Goal: Information Seeking & Learning: Compare options

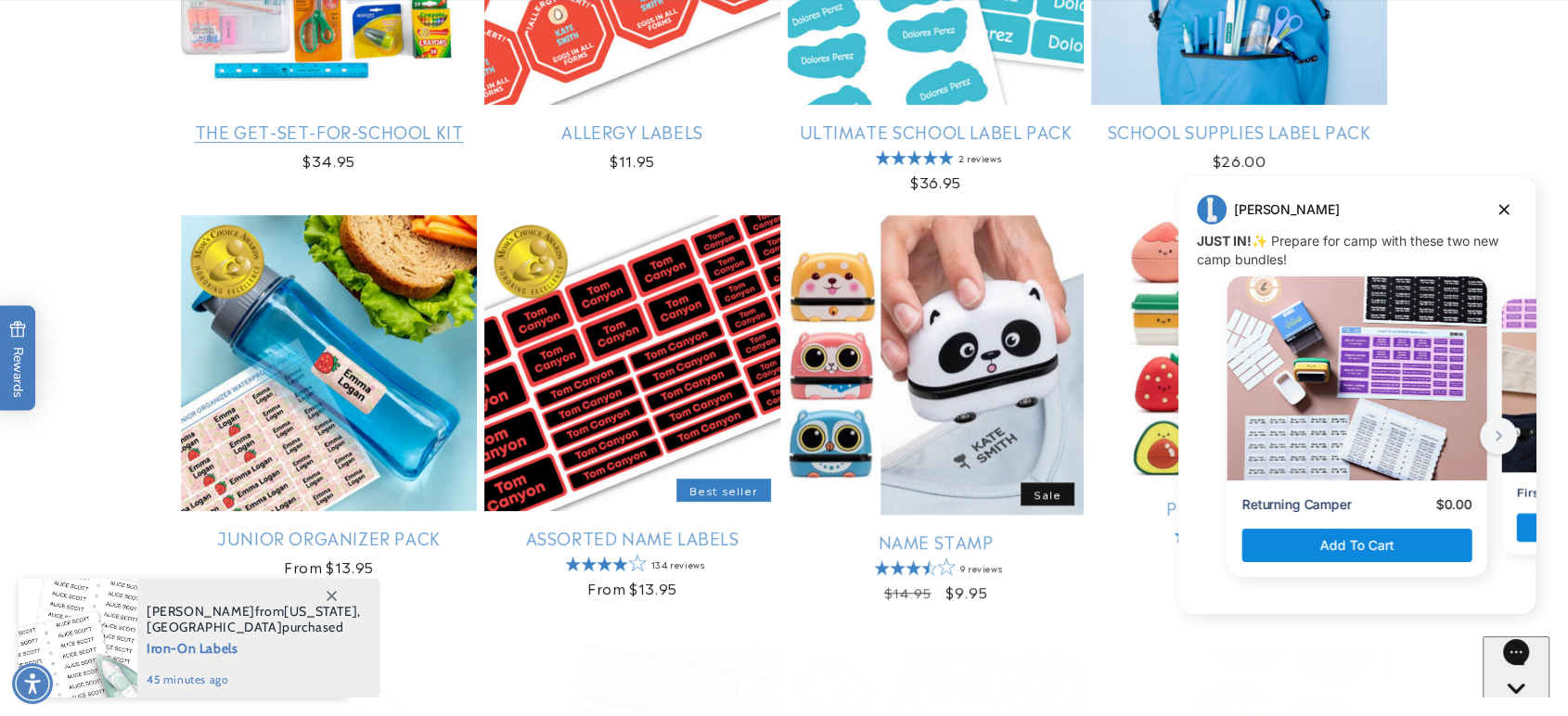
scroll to position [618, 0]
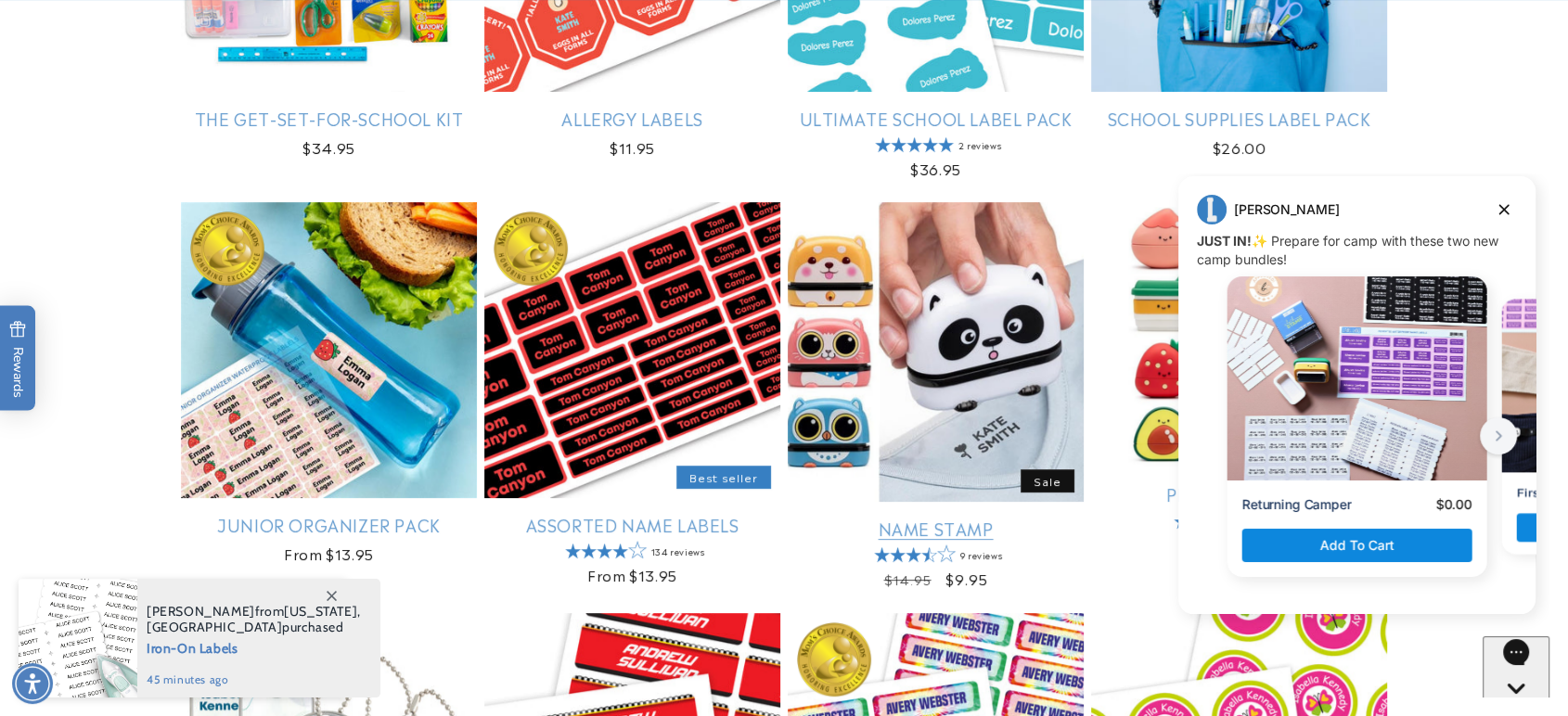
click at [981, 517] on link "Name Stamp" at bounding box center [936, 528] width 296 height 21
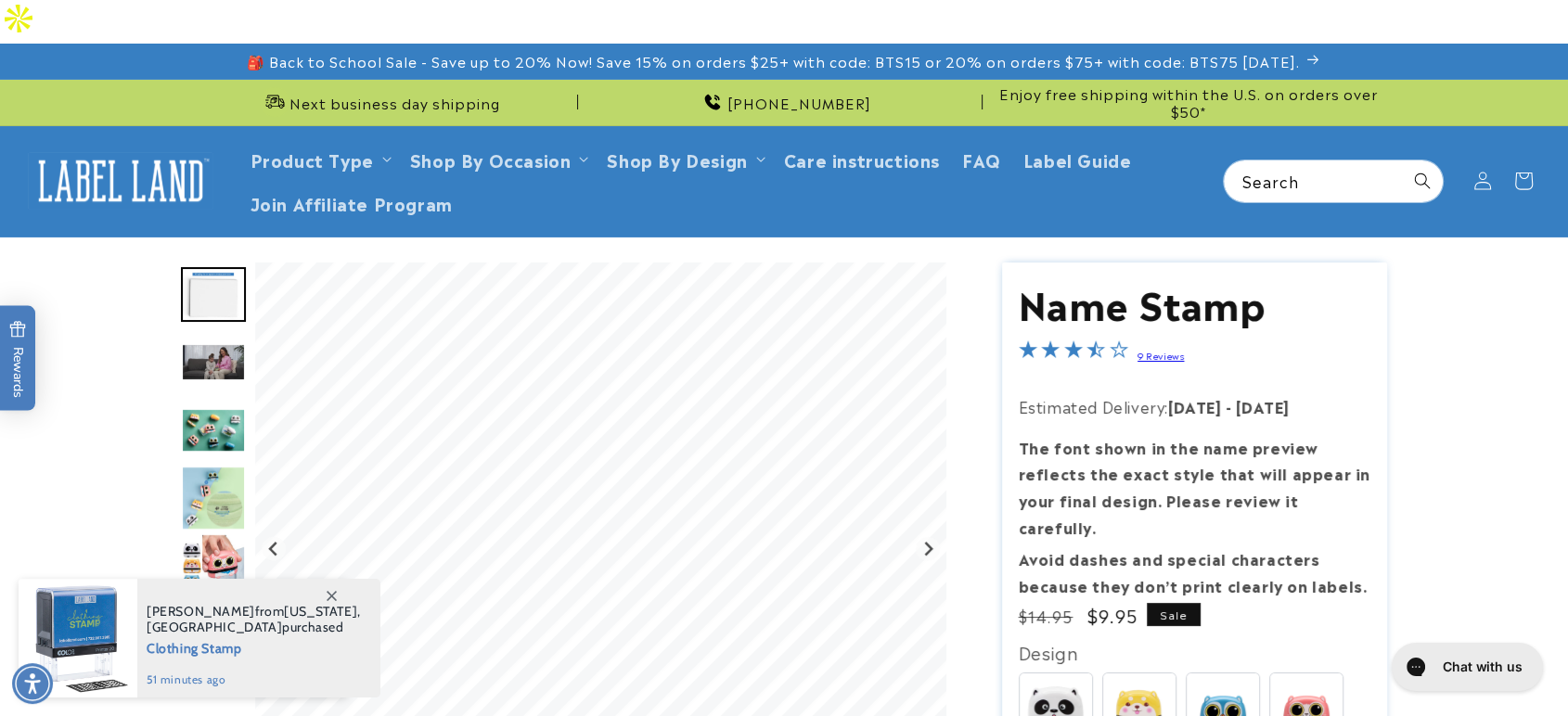
click at [214, 408] on img "Go to slide 4" at bounding box center [213, 430] width 65 height 45
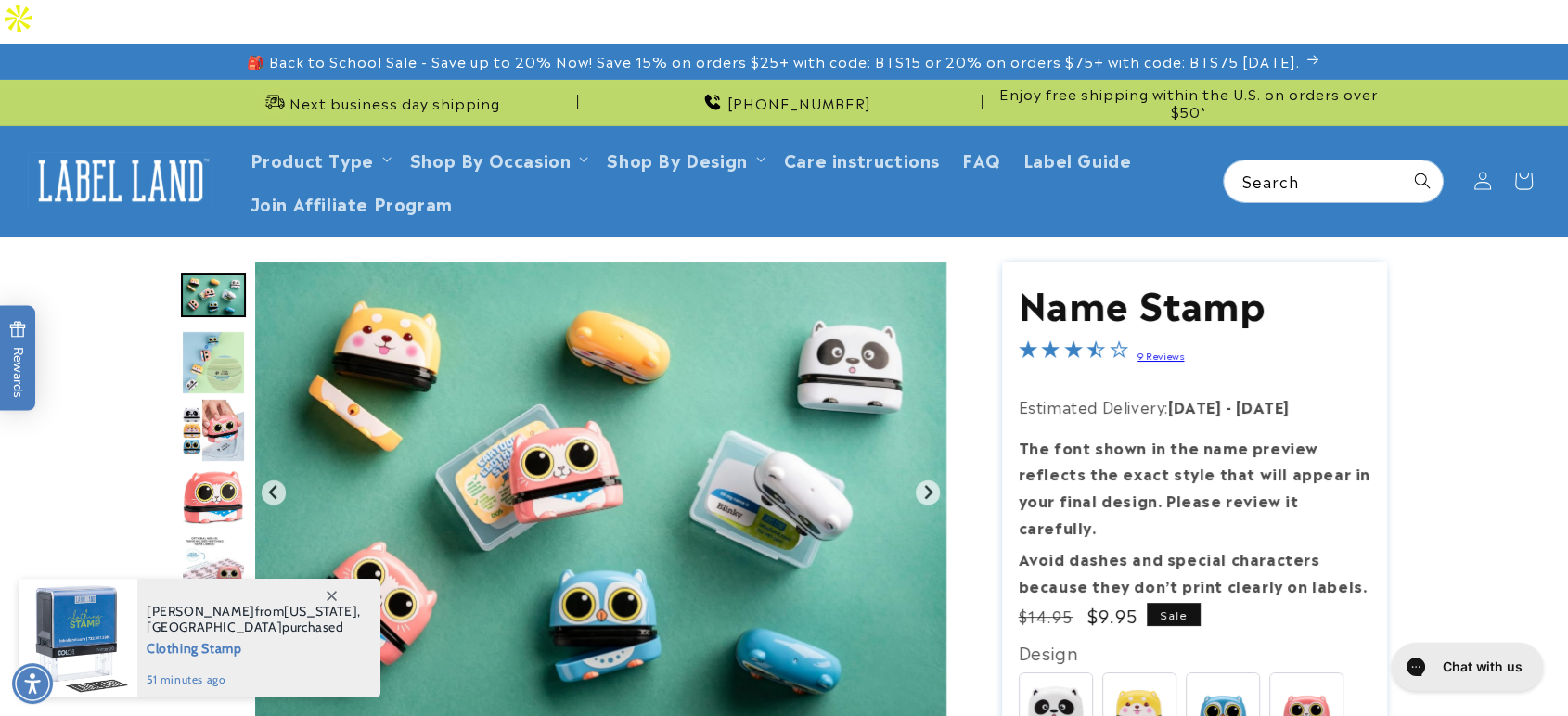
click at [212, 398] on img "Go to slide 6" at bounding box center [212, 430] width 64 height 65
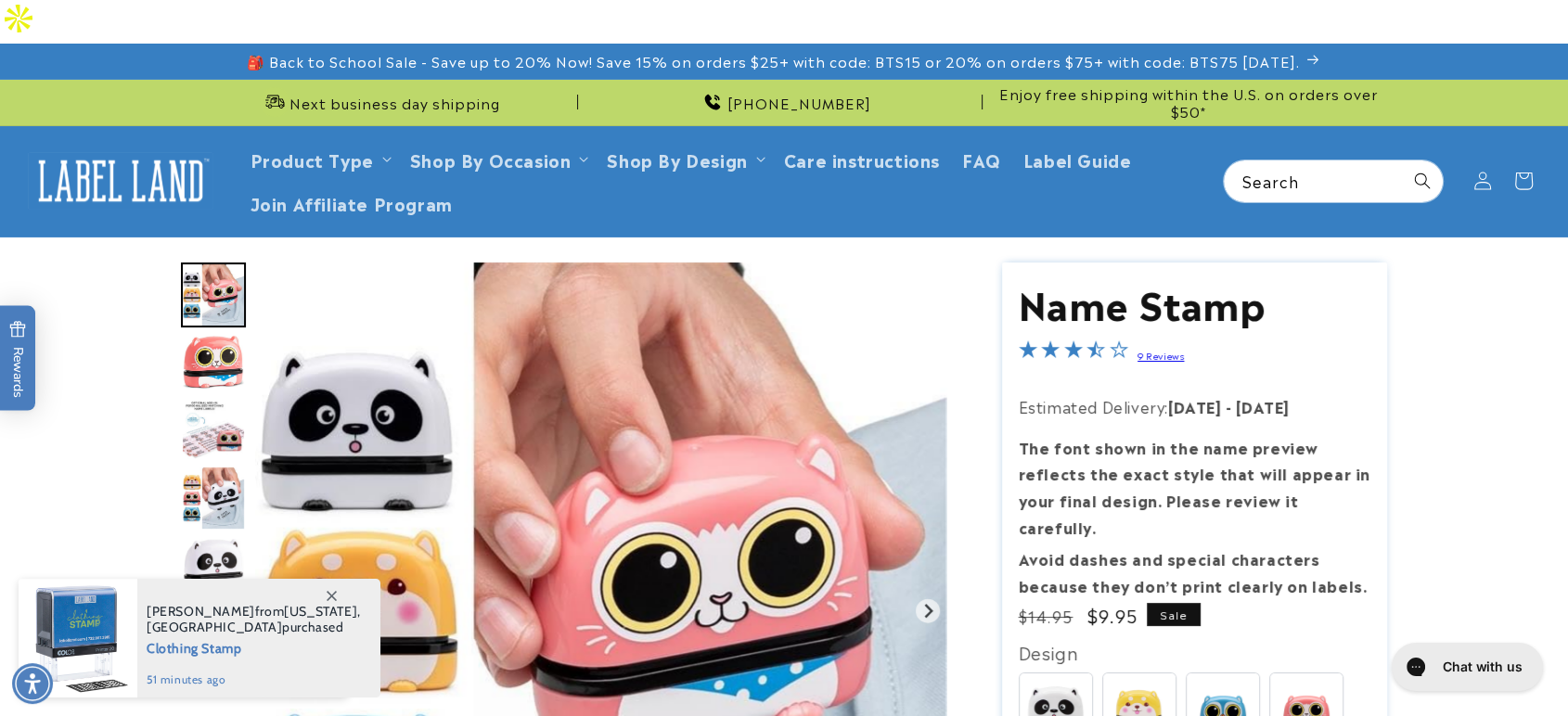
click at [214, 466] on img "Go to slide 9" at bounding box center [212, 498] width 64 height 65
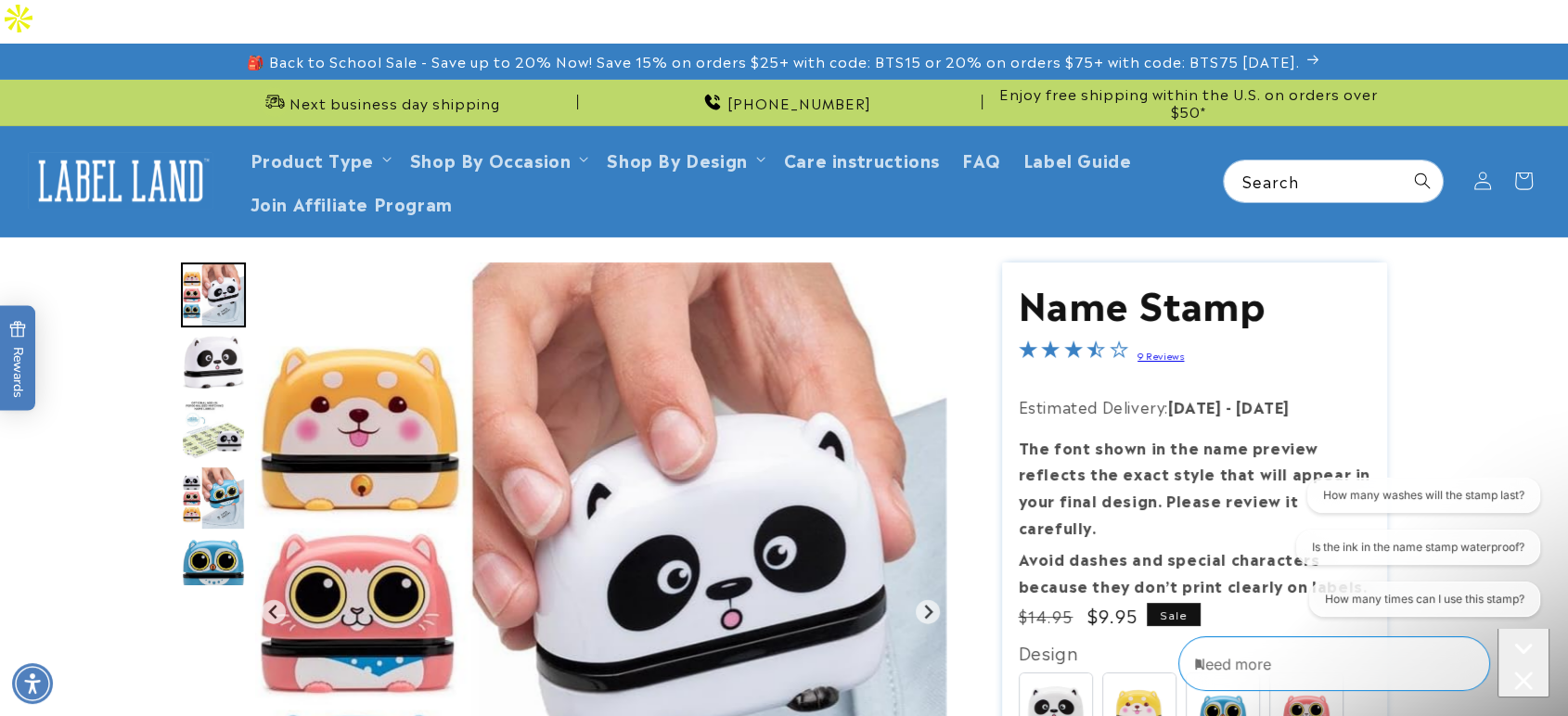
click at [221, 533] on div "Go to slide 13" at bounding box center [213, 566] width 65 height 65
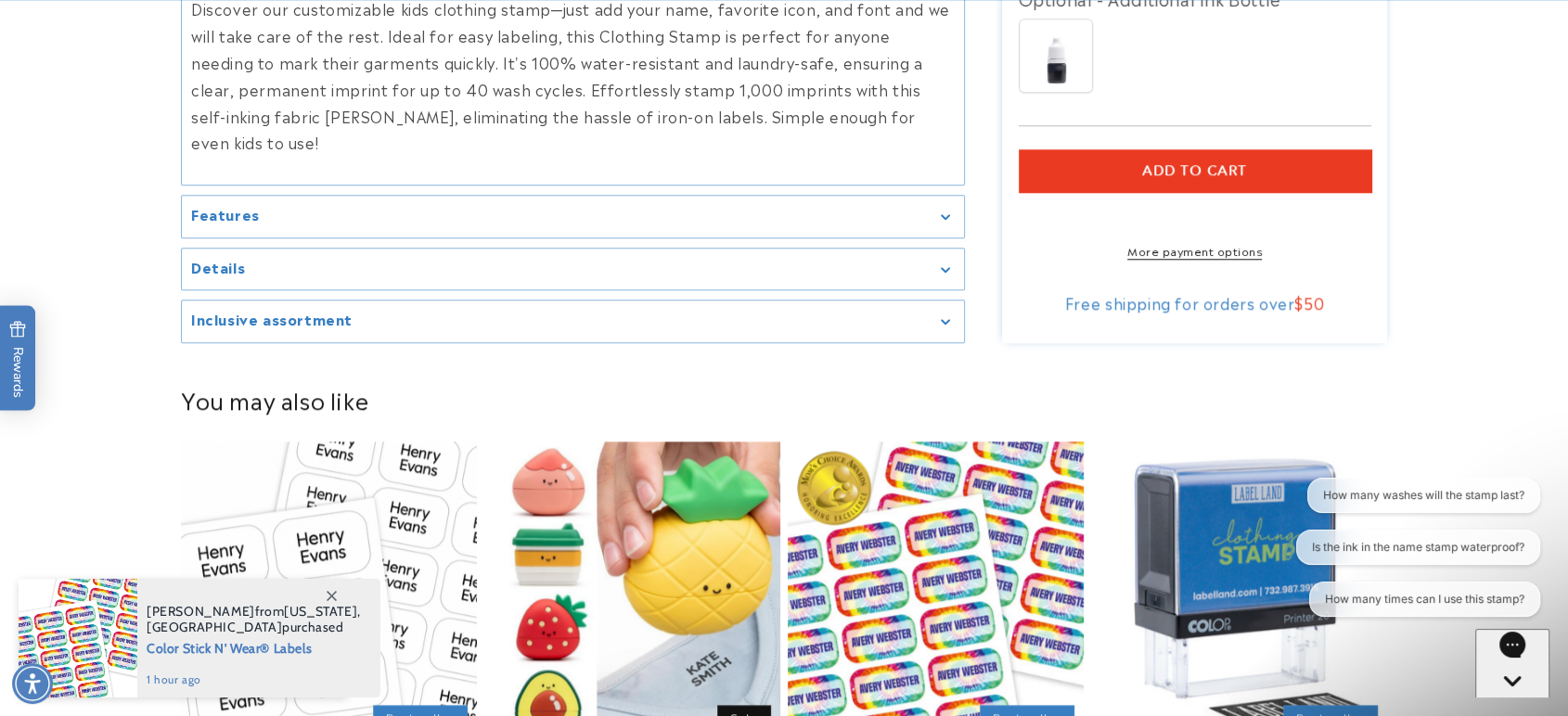
scroll to position [1855, 0]
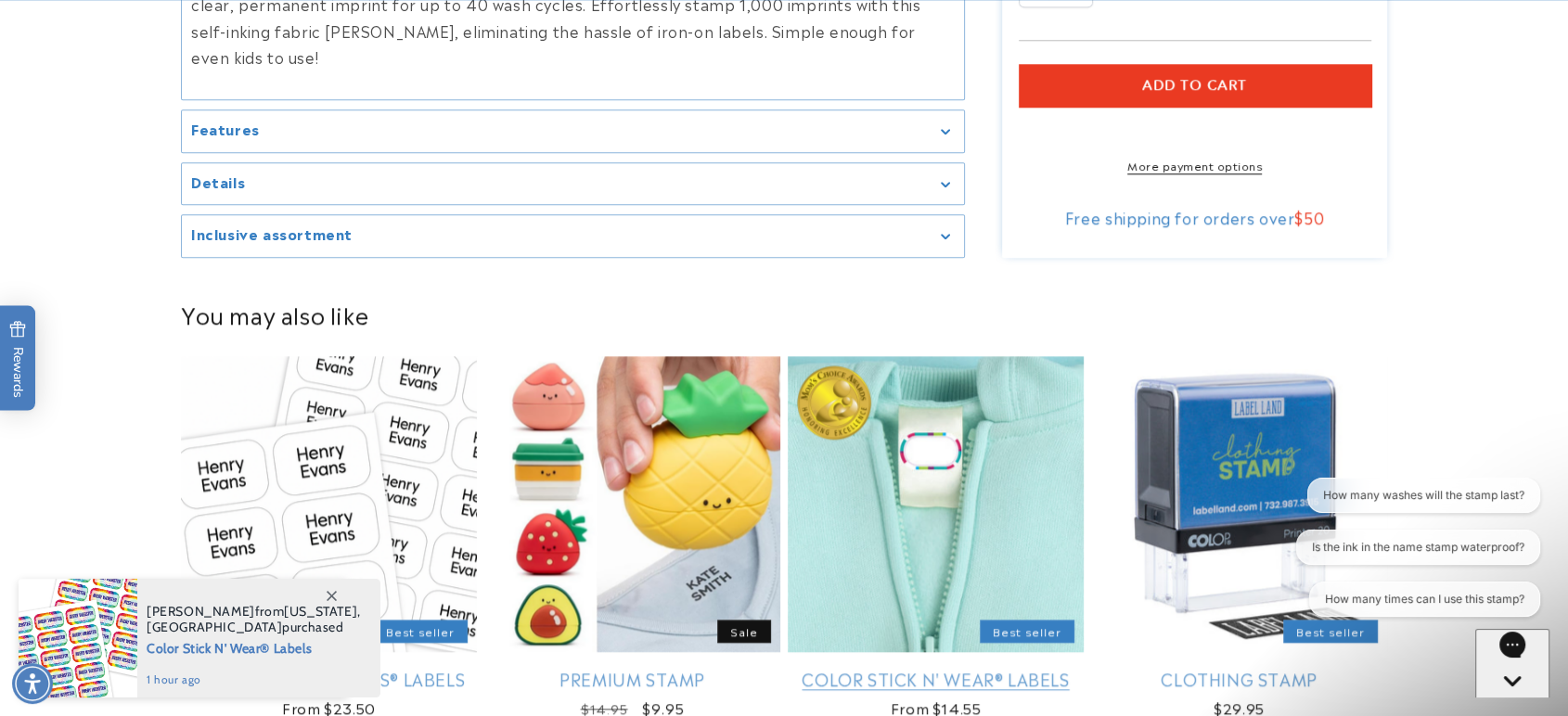
click at [930, 668] on link "Color Stick N' Wear® Labels" at bounding box center [936, 679] width 296 height 21
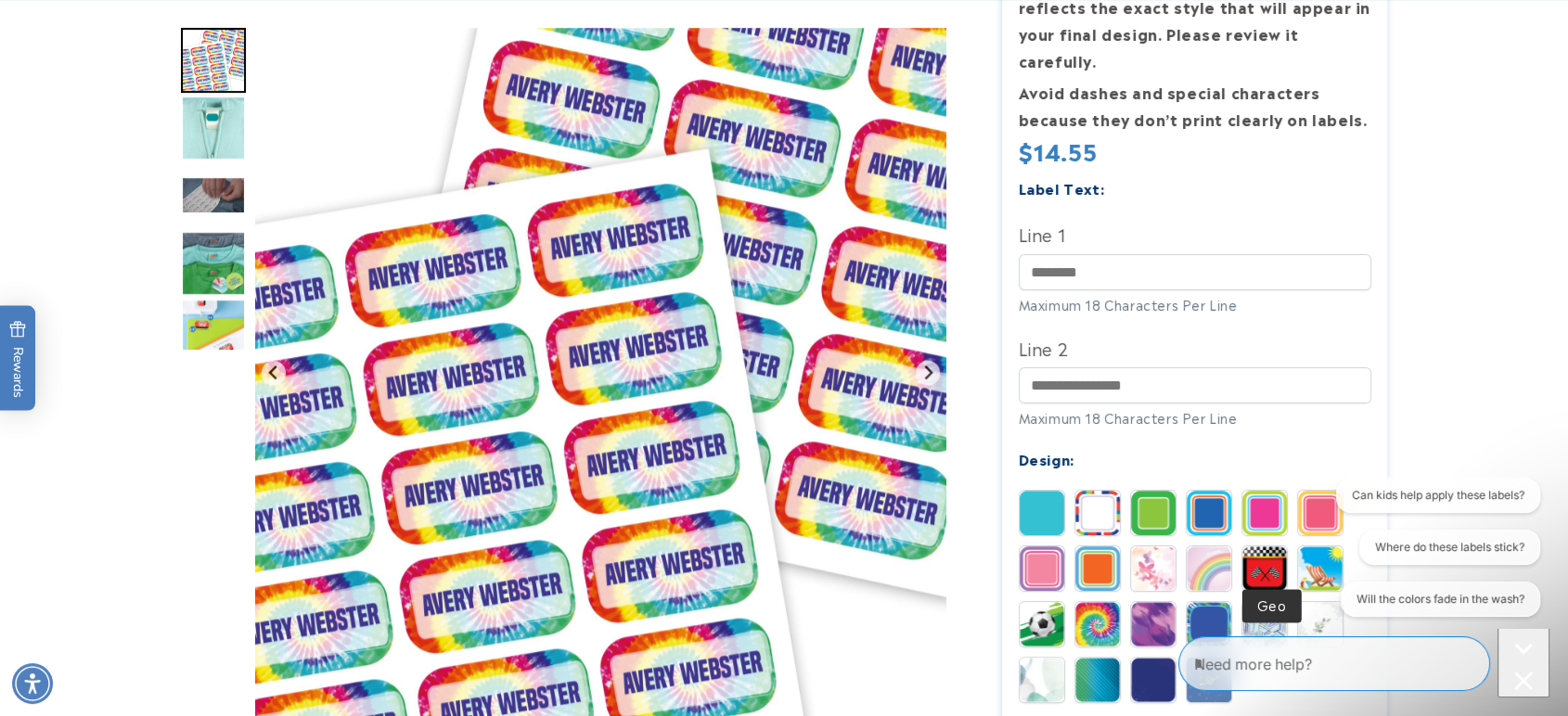
click at [1254, 602] on img at bounding box center [1264, 624] width 45 height 45
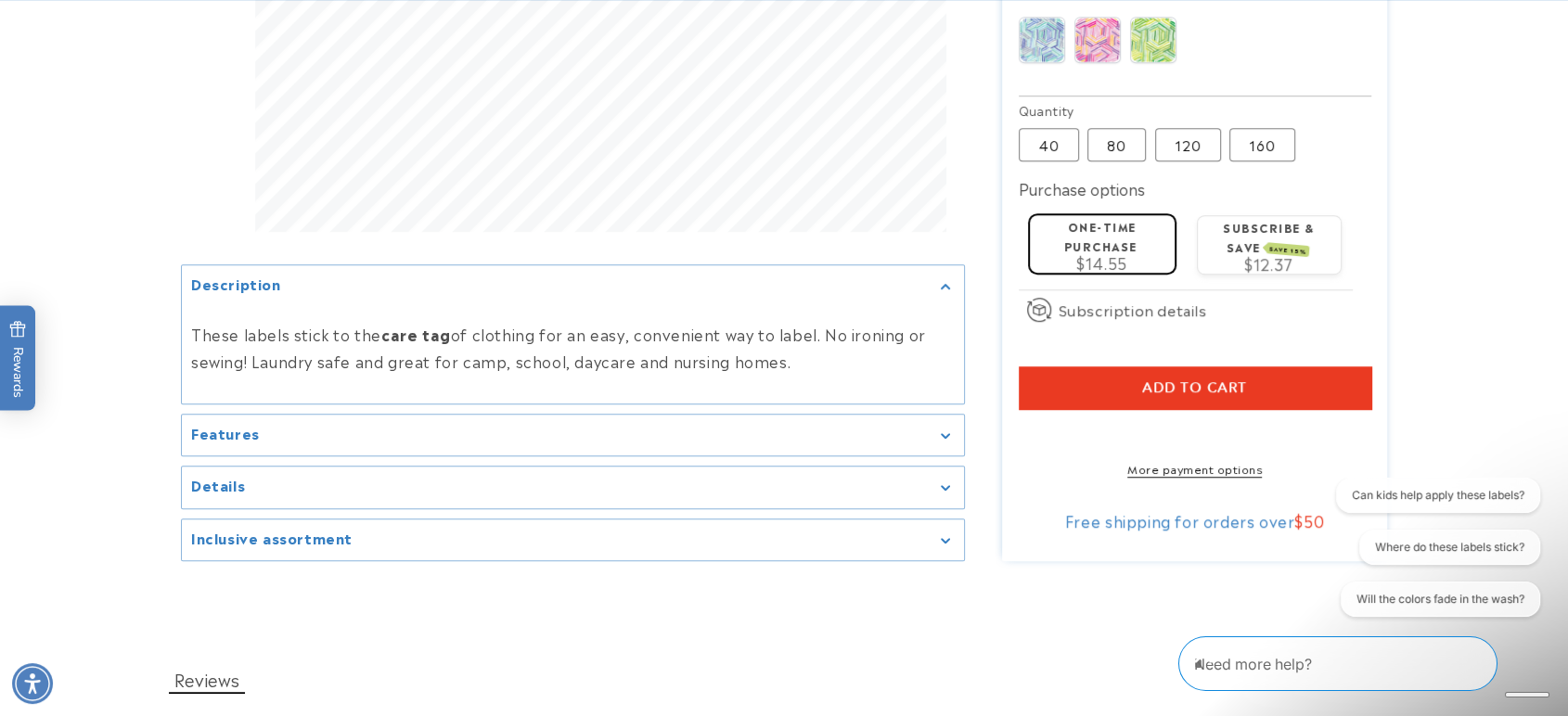
scroll to position [1339, 0]
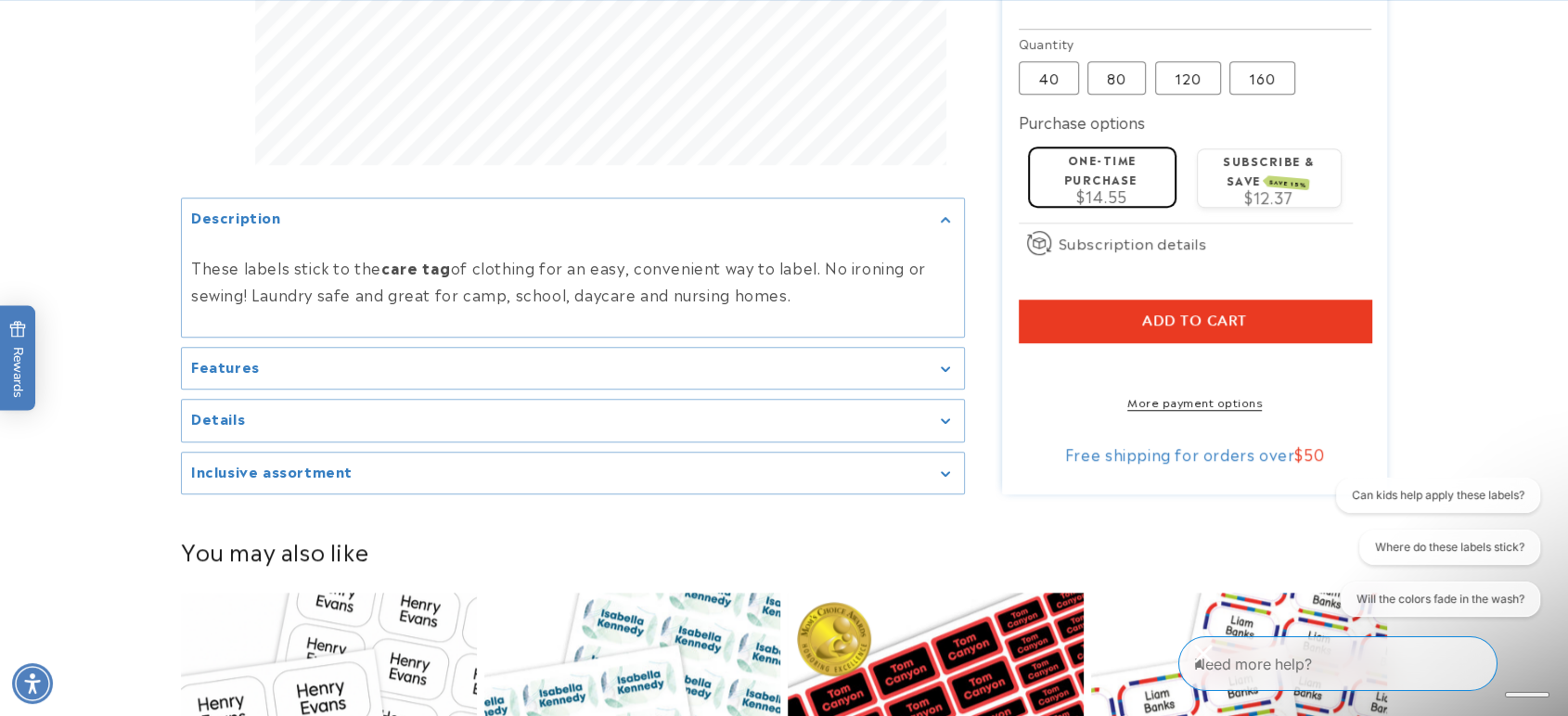
click at [348, 360] on div "Features" at bounding box center [573, 367] width 763 height 14
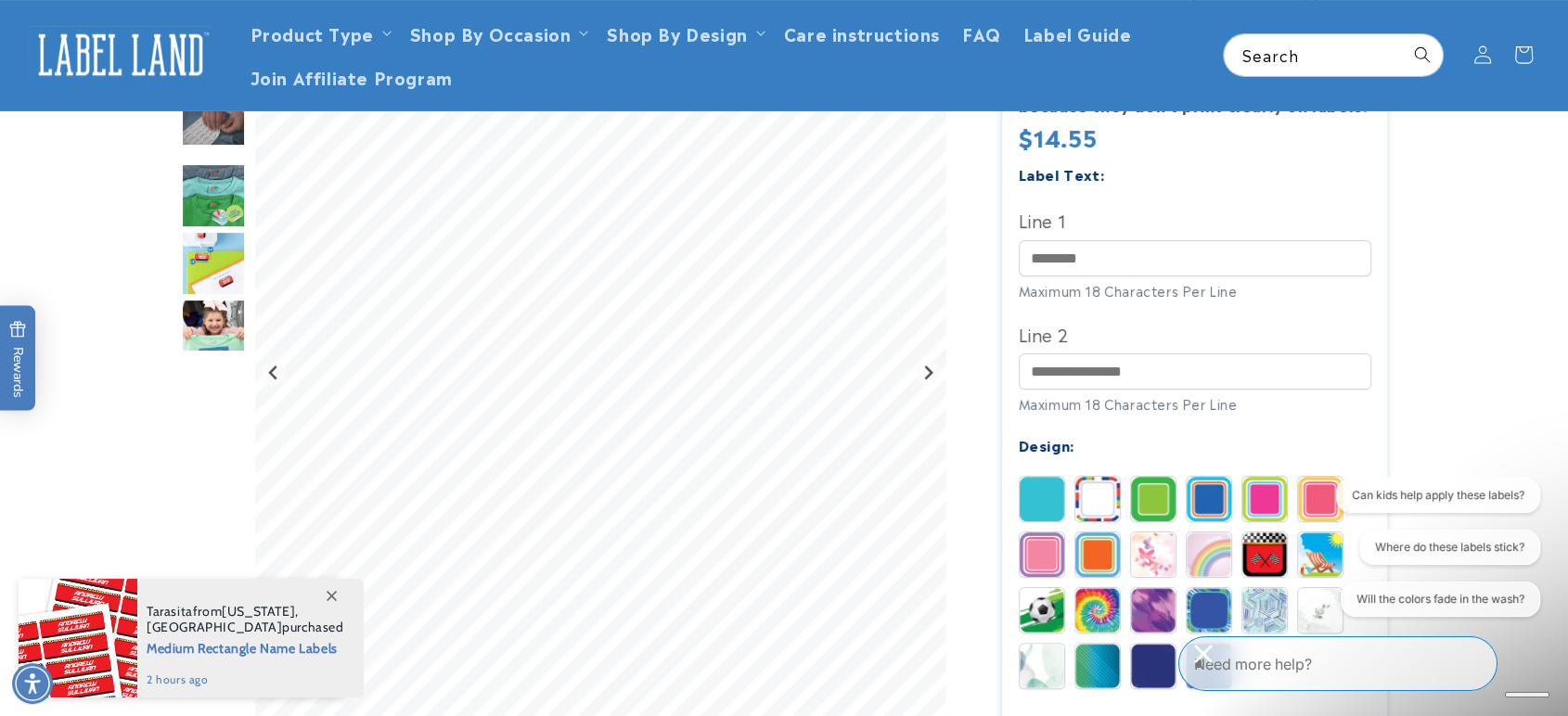
scroll to position [206, 0]
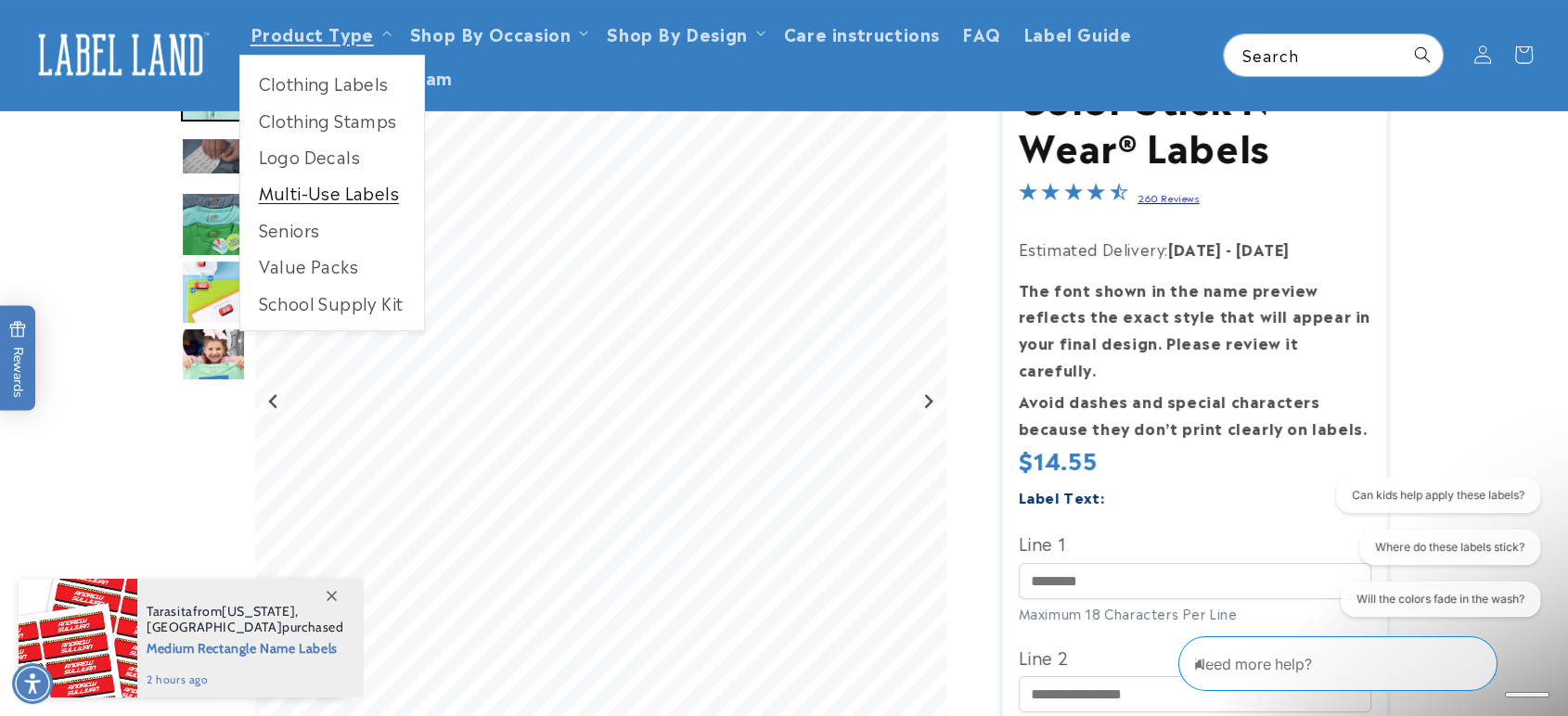
click at [341, 189] on link "Multi-Use Labels" at bounding box center [332, 193] width 184 height 36
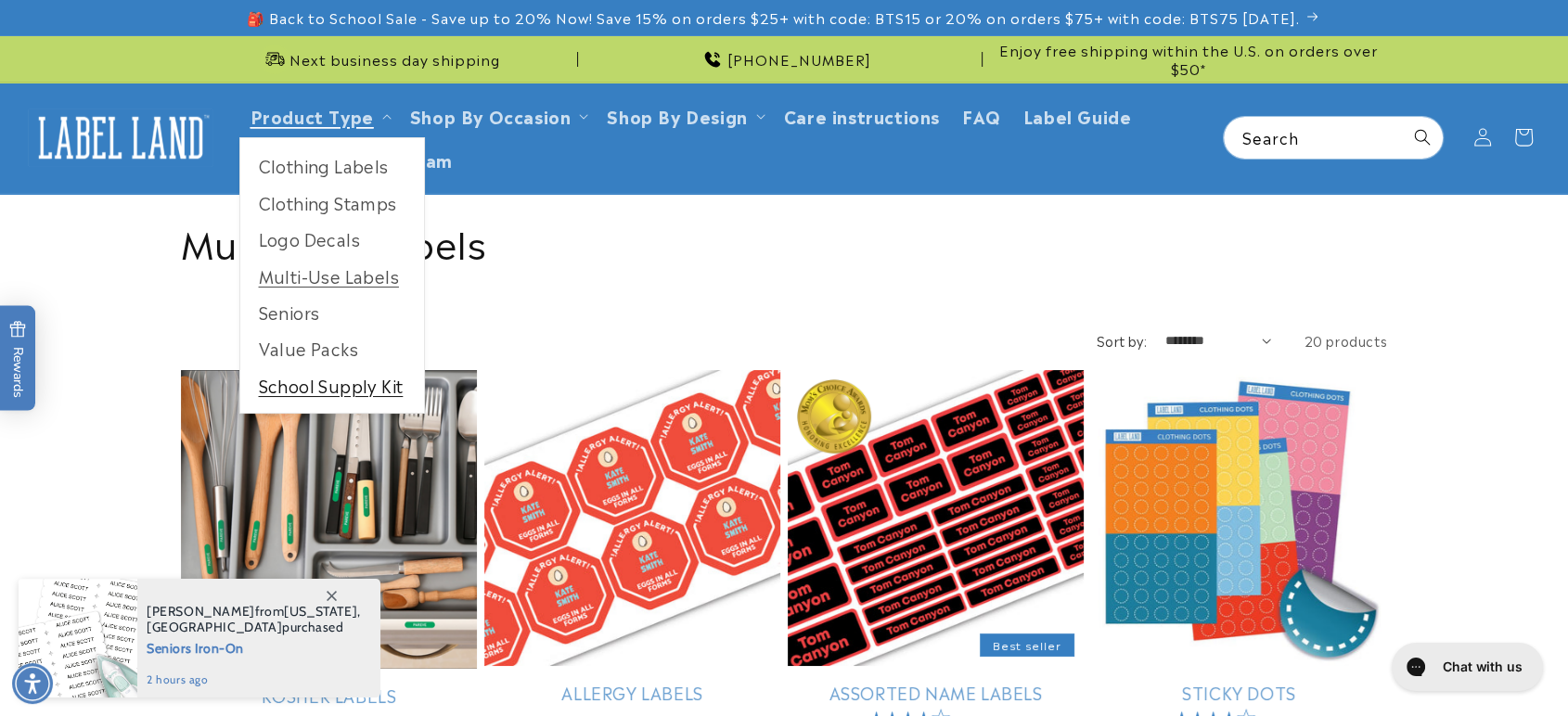
click at [349, 382] on link "School Supply Kit" at bounding box center [332, 385] width 184 height 36
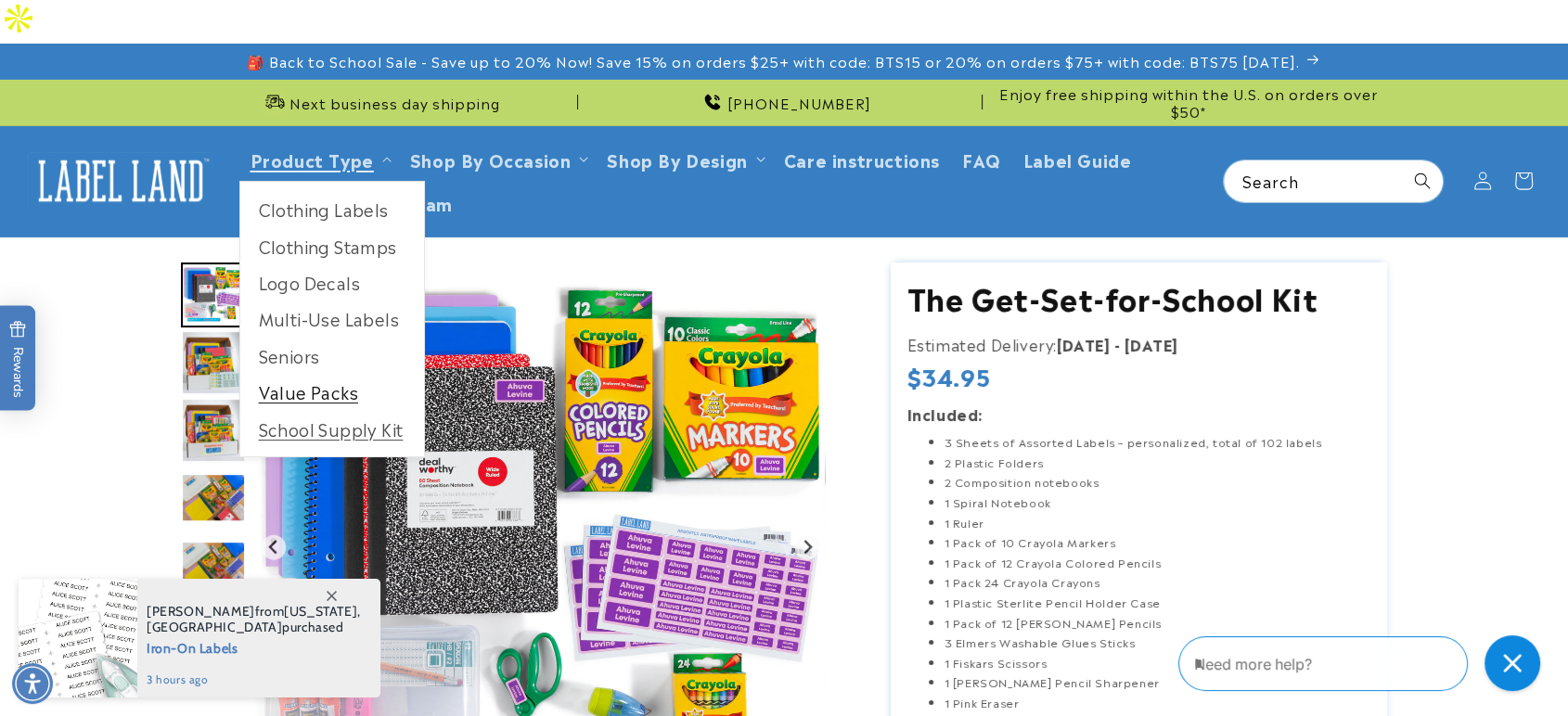
click at [321, 374] on link "Value Packs" at bounding box center [332, 392] width 184 height 36
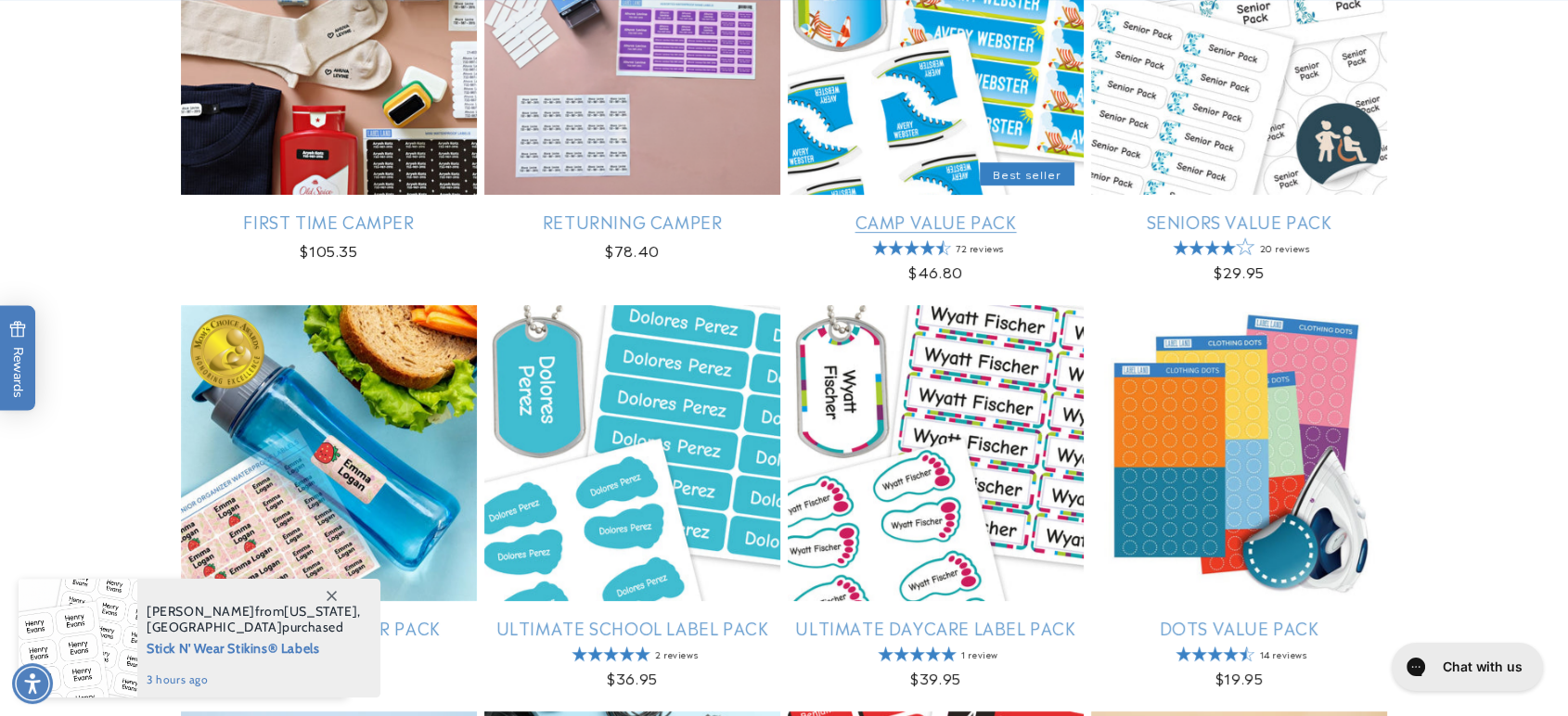
scroll to position [618, 0]
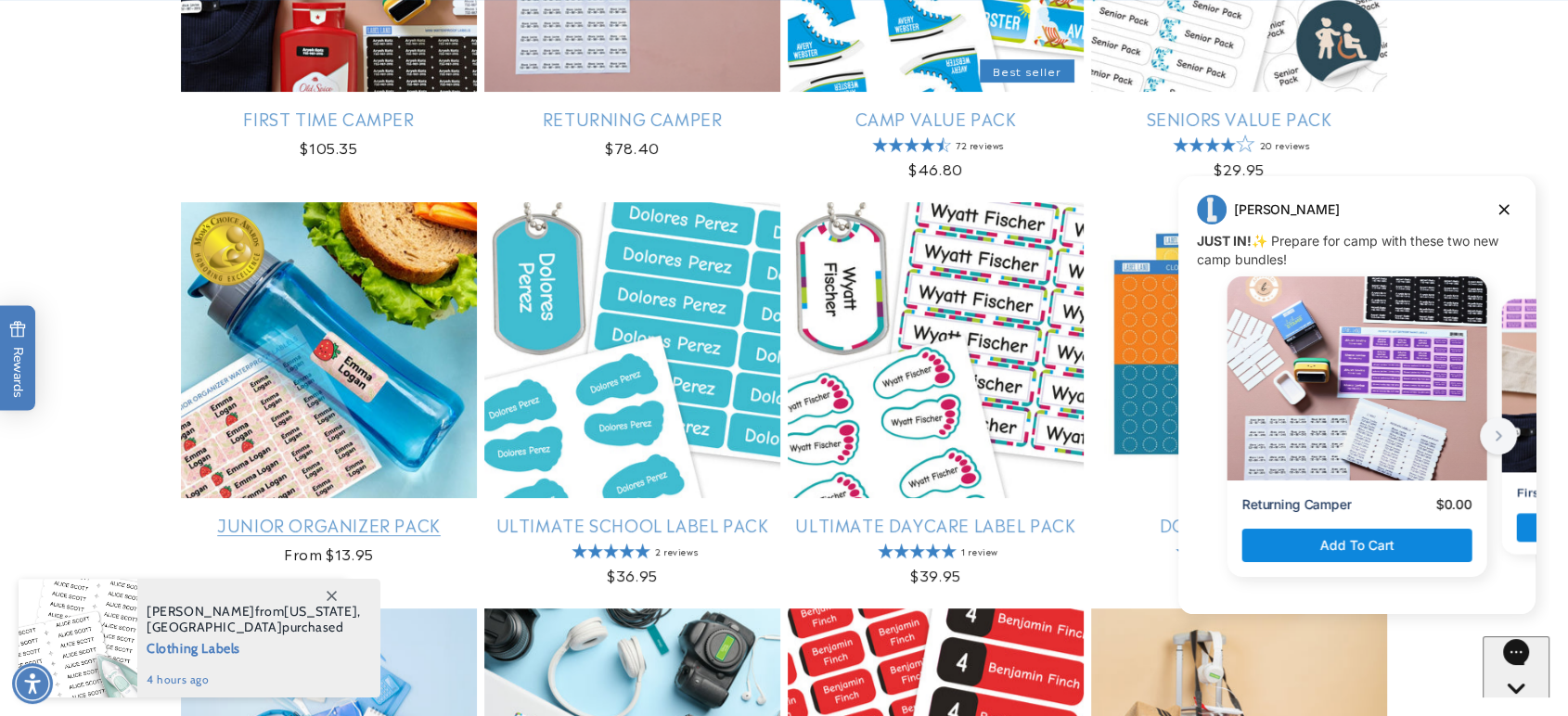
click at [369, 514] on link "Junior Organizer Pack" at bounding box center [329, 525] width 296 height 21
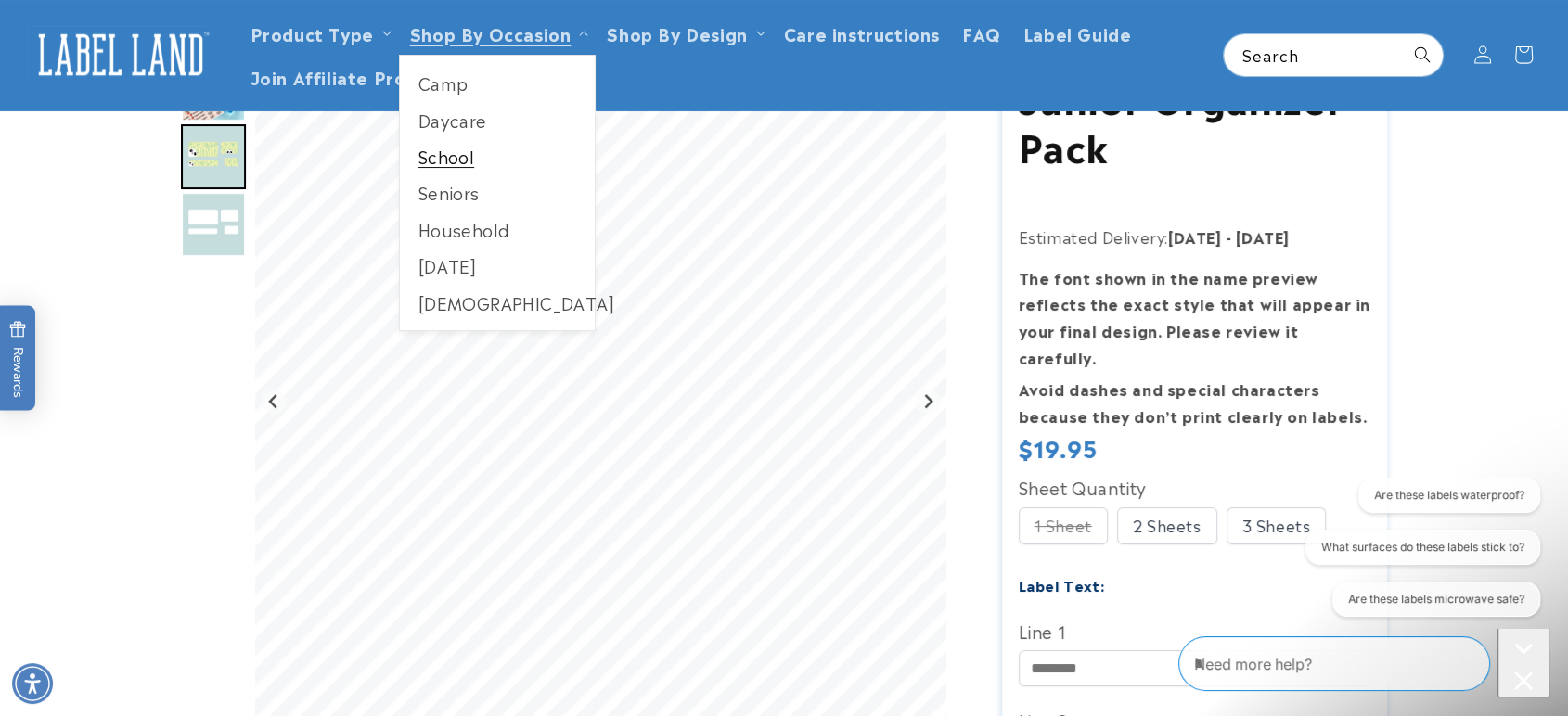
click at [434, 161] on link "School" at bounding box center [497, 157] width 196 height 36
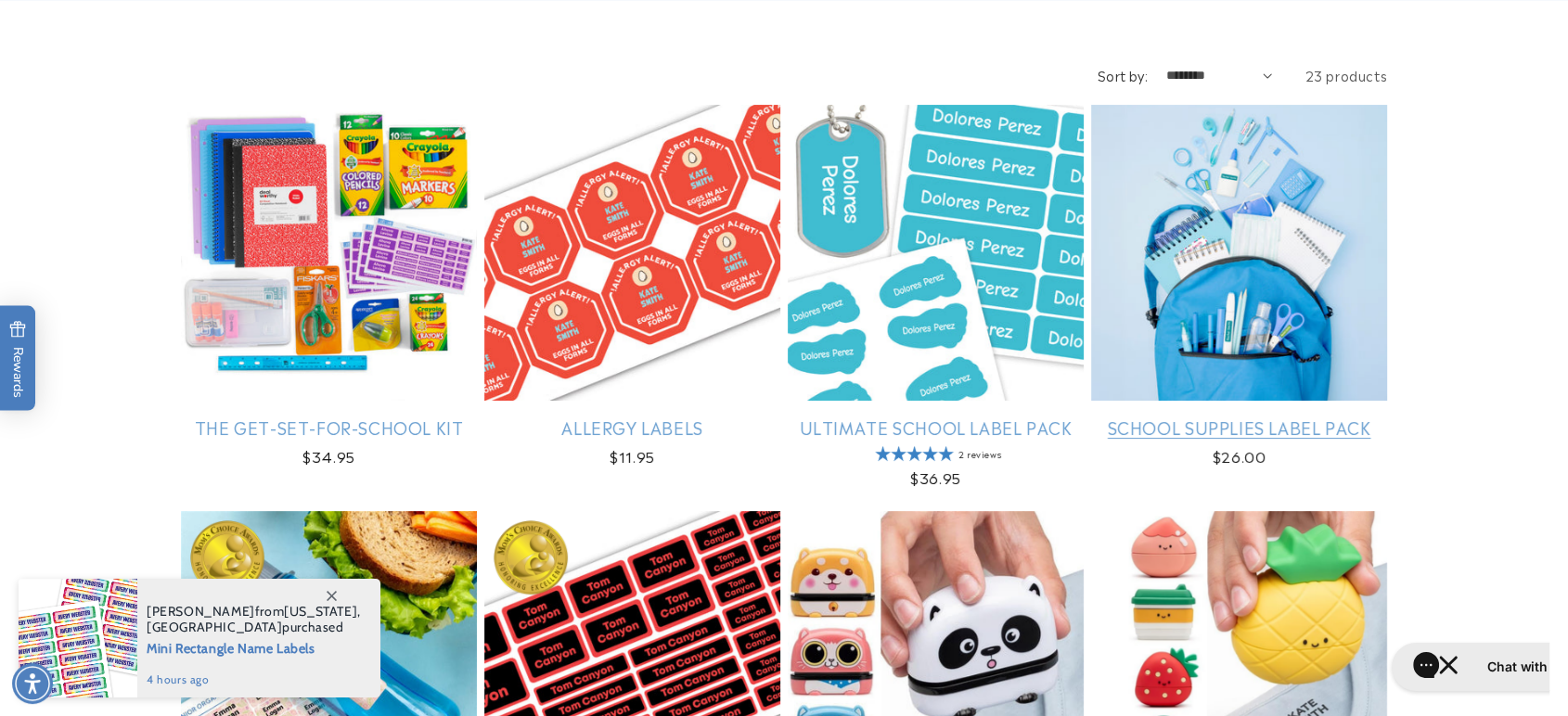
click at [1220, 417] on link "School Supplies Label Pack" at bounding box center [1239, 427] width 296 height 21
